Goal: Navigation & Orientation: Find specific page/section

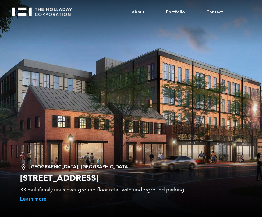
click at [145, 16] on link "About" at bounding box center [138, 12] width 34 height 18
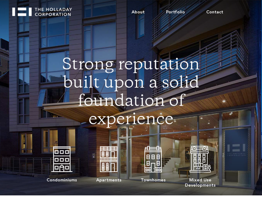
click at [149, 8] on link "About" at bounding box center [138, 12] width 34 height 18
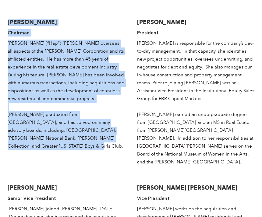
scroll to position [939, 0]
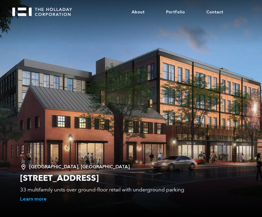
click at [146, 9] on link "About" at bounding box center [138, 12] width 34 height 18
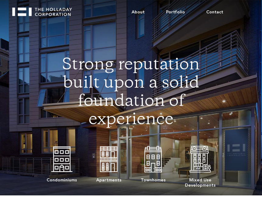
click at [146, 9] on link "About" at bounding box center [138, 12] width 34 height 18
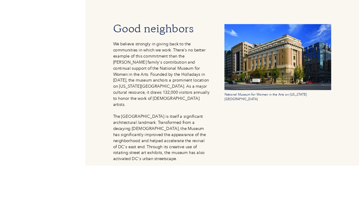
scroll to position [707, 0]
